Goal: Information Seeking & Learning: Learn about a topic

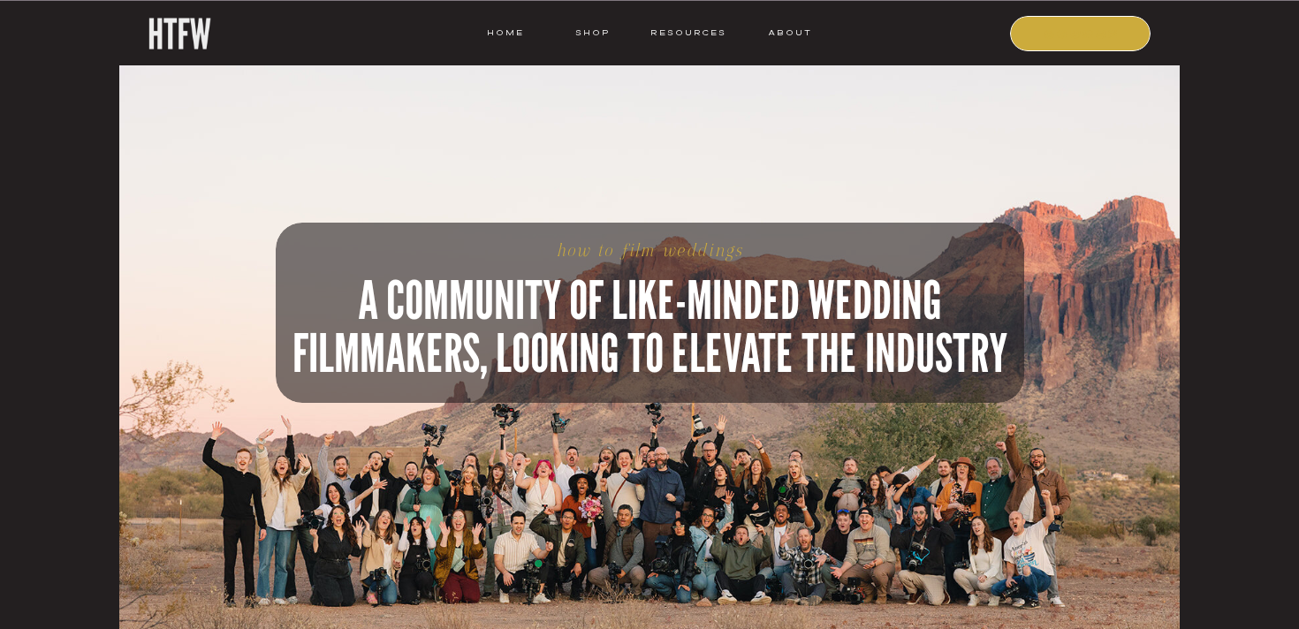
click at [1056, 26] on nav "COURSE" at bounding box center [1082, 33] width 120 height 16
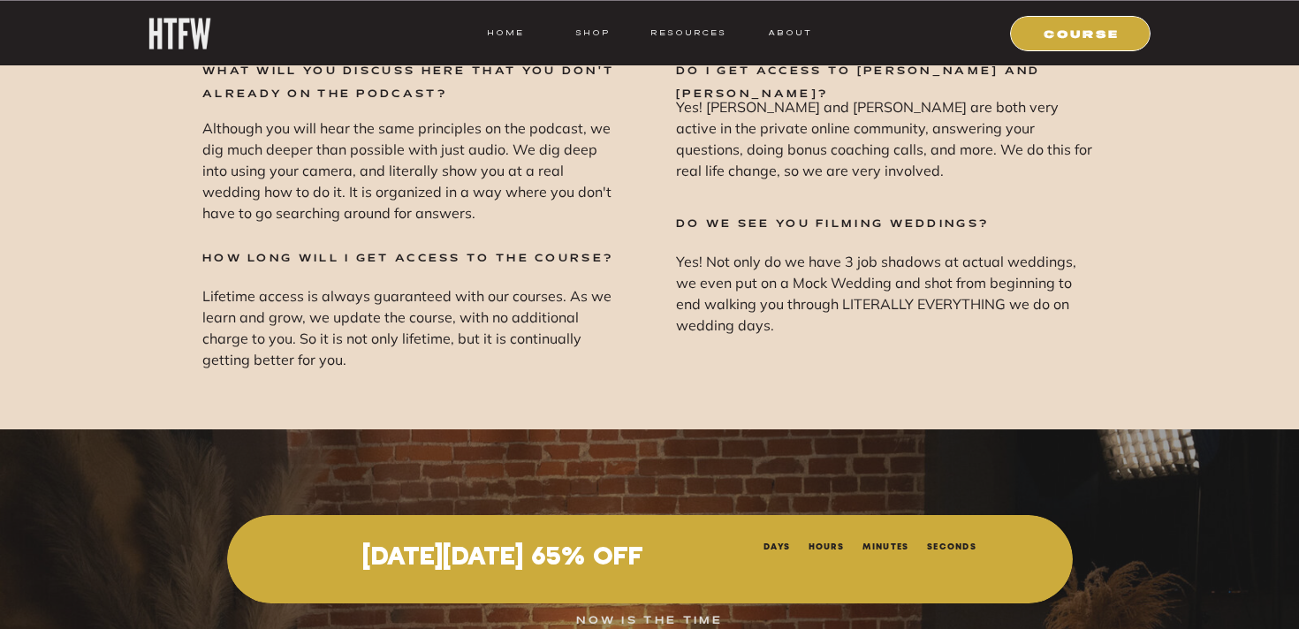
scroll to position [24329, 0]
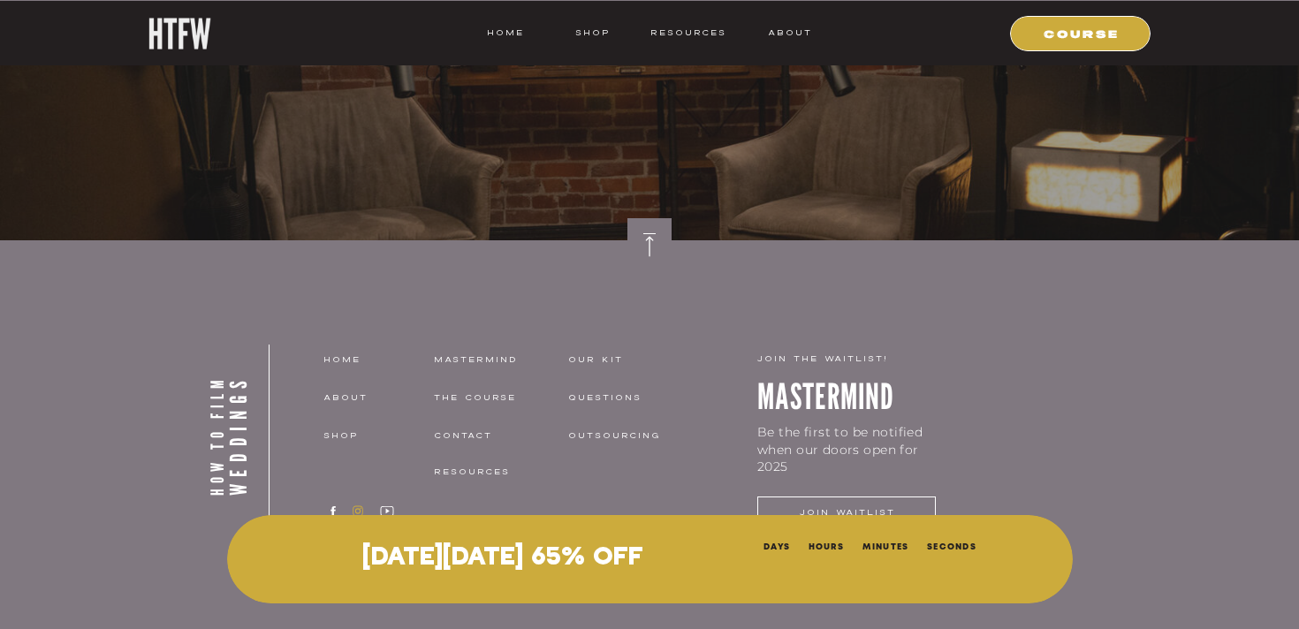
click at [361, 512] on icon at bounding box center [358, 511] width 18 height 13
click at [385, 508] on icon at bounding box center [387, 511] width 18 height 13
click at [333, 398] on nav "about" at bounding box center [377, 398] width 109 height 16
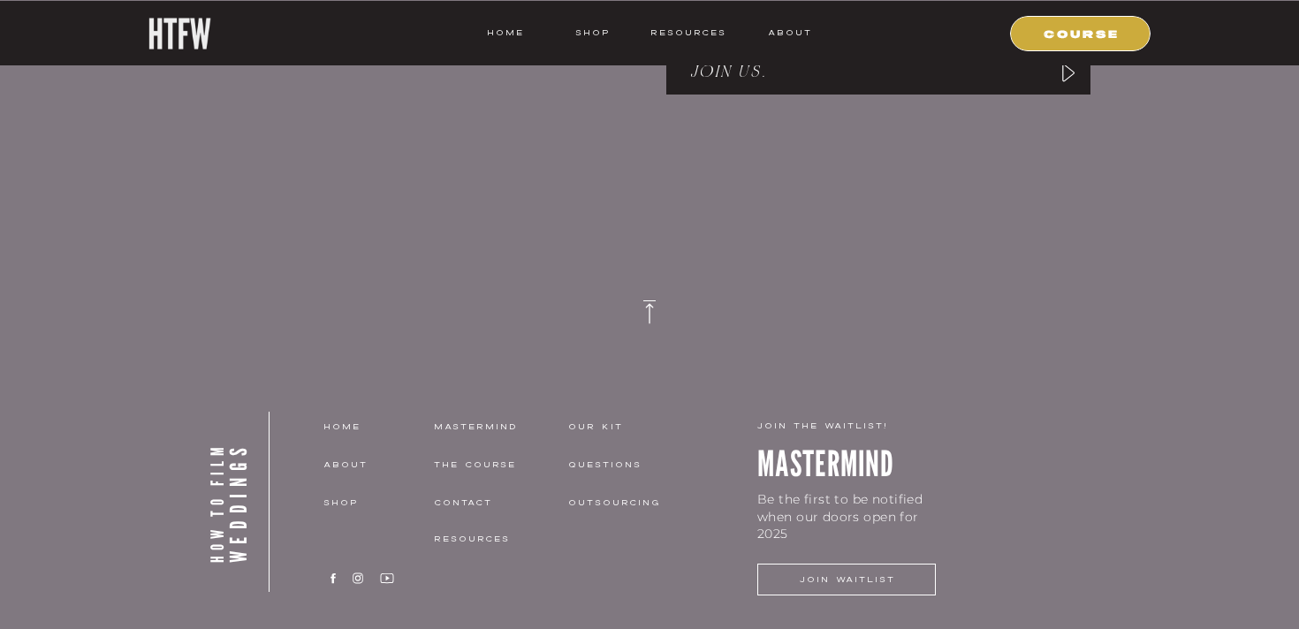
scroll to position [3224, 0]
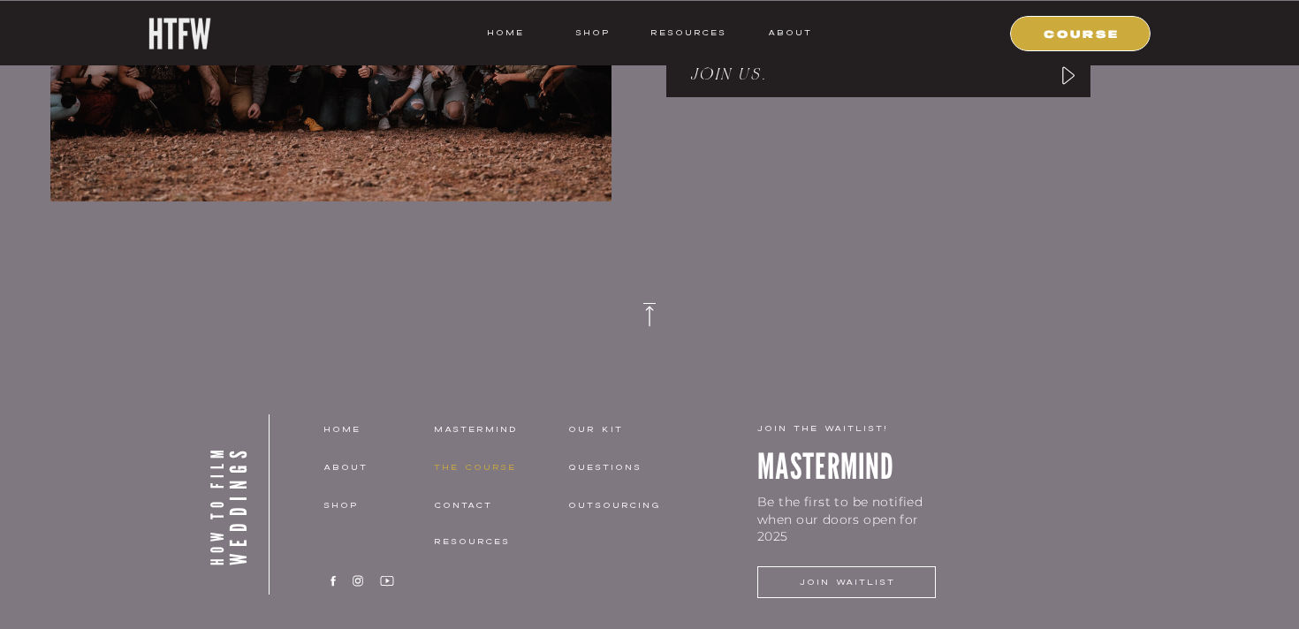
click at [472, 466] on nav "THE COURSE" at bounding box center [488, 468] width 109 height 16
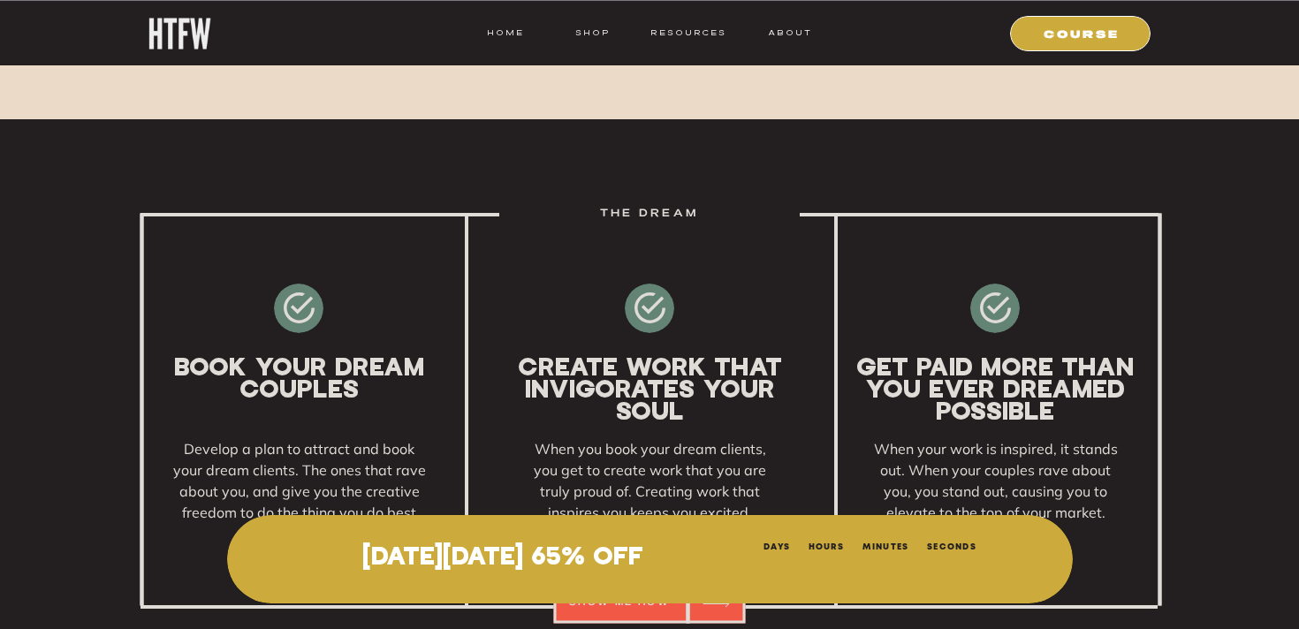
scroll to position [2746, 0]
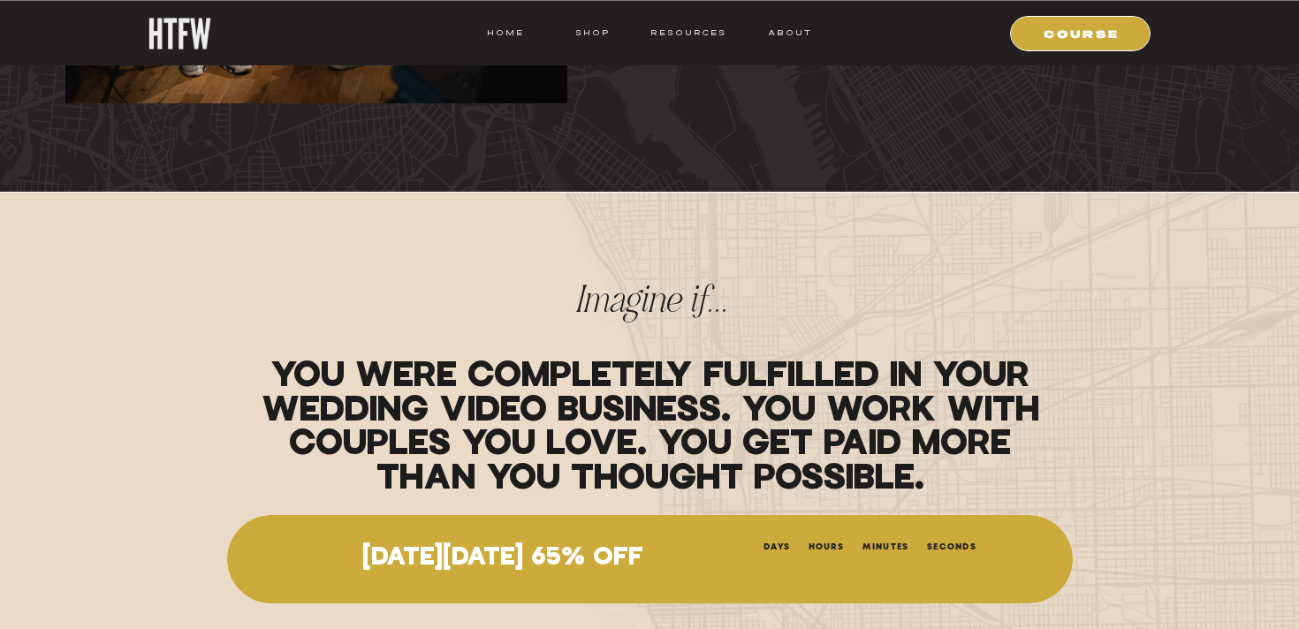
scroll to position [792, 0]
